Goal: Information Seeking & Learning: Stay updated

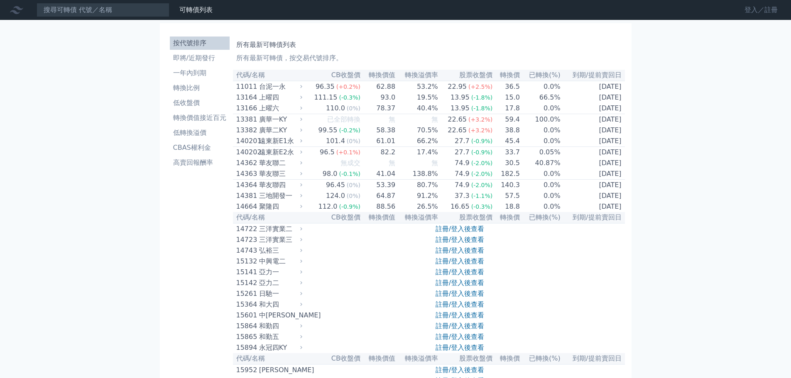
click at [752, 9] on link "登入／註冊" at bounding box center [760, 9] width 46 height 13
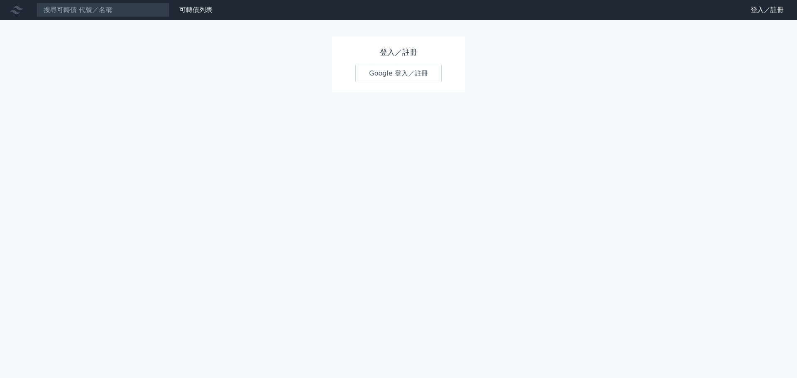
click at [406, 77] on link "Google 登入／註冊" at bounding box center [398, 73] width 86 height 17
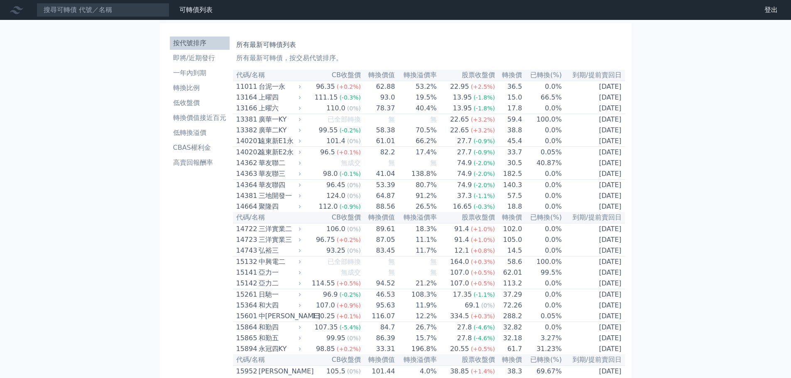
click at [212, 56] on li "即將/近期發行" at bounding box center [200, 58] width 60 height 10
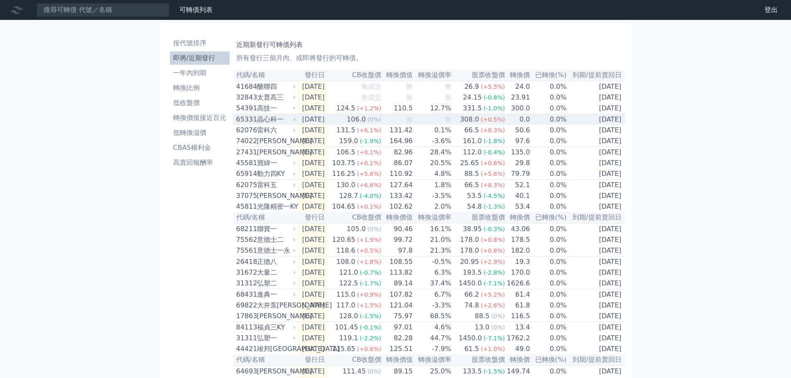
click at [451, 121] on td "無" at bounding box center [432, 119] width 39 height 11
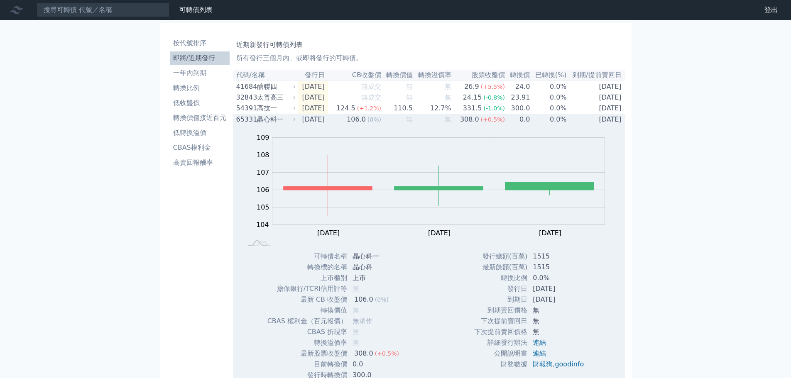
click at [452, 121] on td "無" at bounding box center [432, 119] width 39 height 11
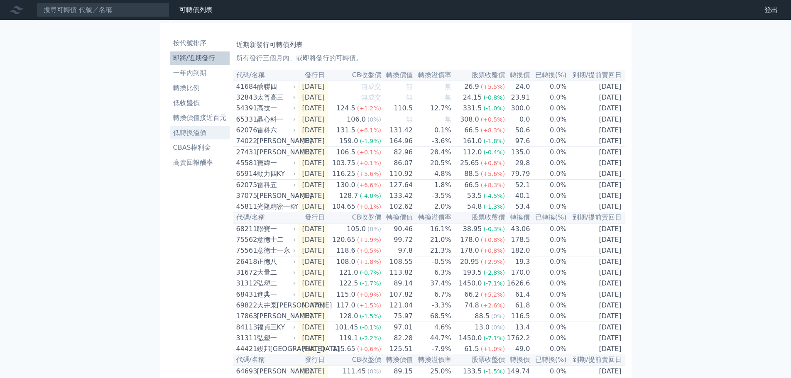
click at [192, 131] on li "低轉換溢價" at bounding box center [200, 133] width 60 height 10
